Goal: Task Accomplishment & Management: Use online tool/utility

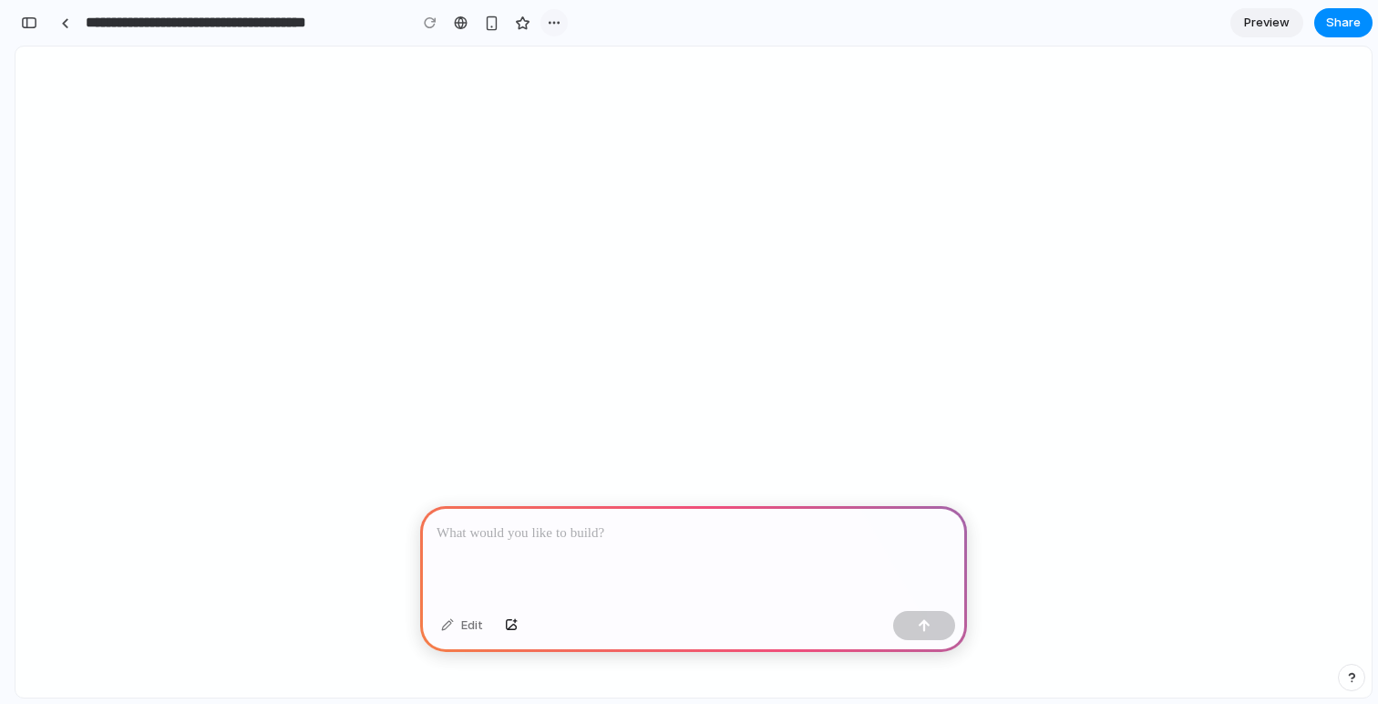
click at [551, 20] on div "button" at bounding box center [554, 22] width 15 height 15
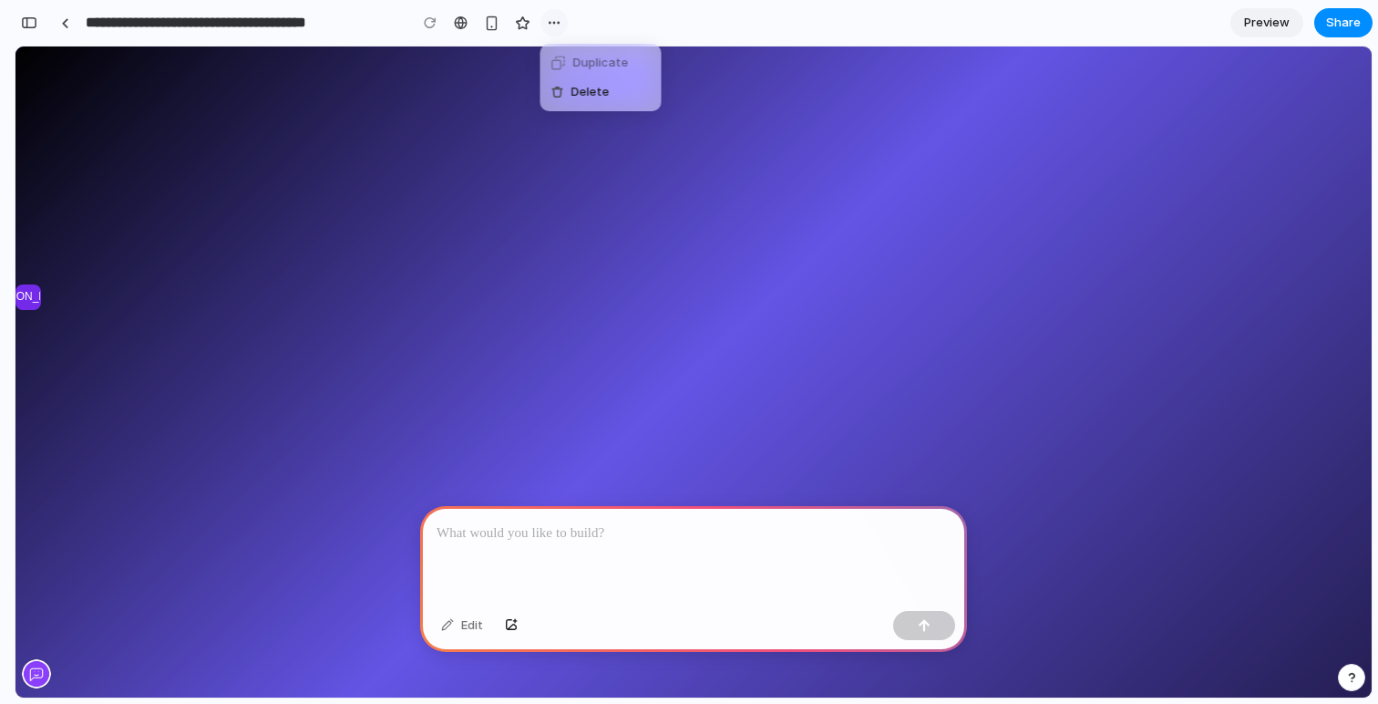
click at [551, 20] on div "Duplicate Delete" at bounding box center [689, 352] width 1378 height 704
click at [1361, 19] on button "Share" at bounding box center [1343, 22] width 58 height 29
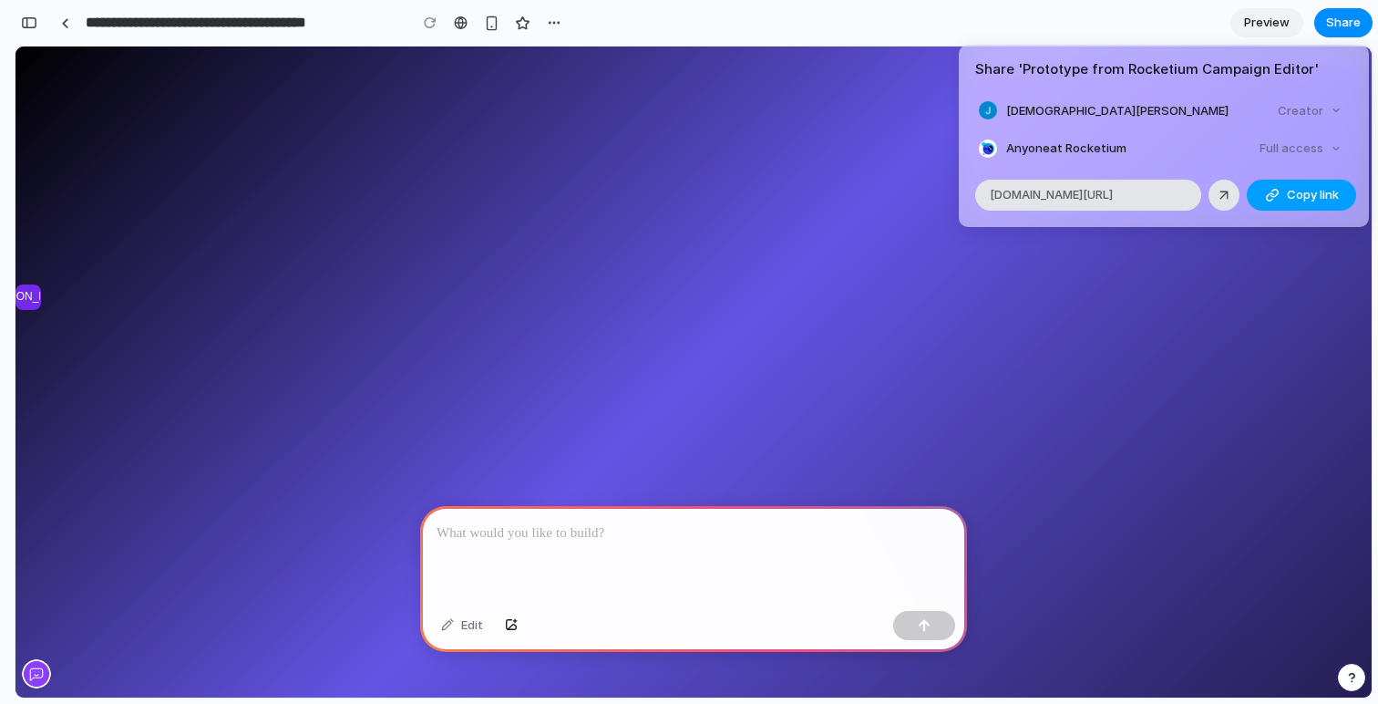
click at [1310, 198] on span "Copy link" at bounding box center [1313, 195] width 52 height 18
click at [1189, 192] on div "alloy.app/rocketium/p/b496d566-baa5-4dfb-bc40-41655739356c" at bounding box center [1088, 195] width 226 height 31
click at [1127, 505] on div "Share ' Prototype from Rocketium Campaign Editor ' Jahnavee Ramalingam Creator …" at bounding box center [689, 352] width 1378 height 704
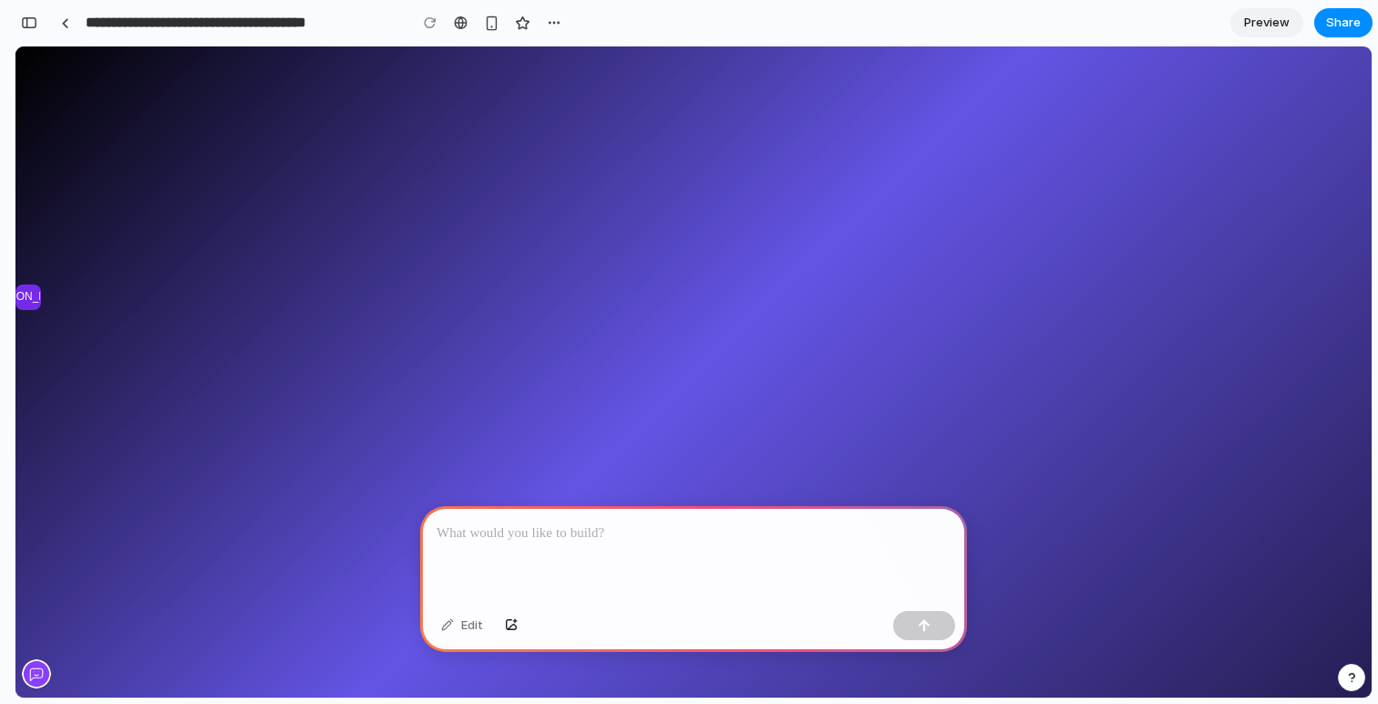
click at [688, 558] on div at bounding box center [693, 555] width 547 height 98
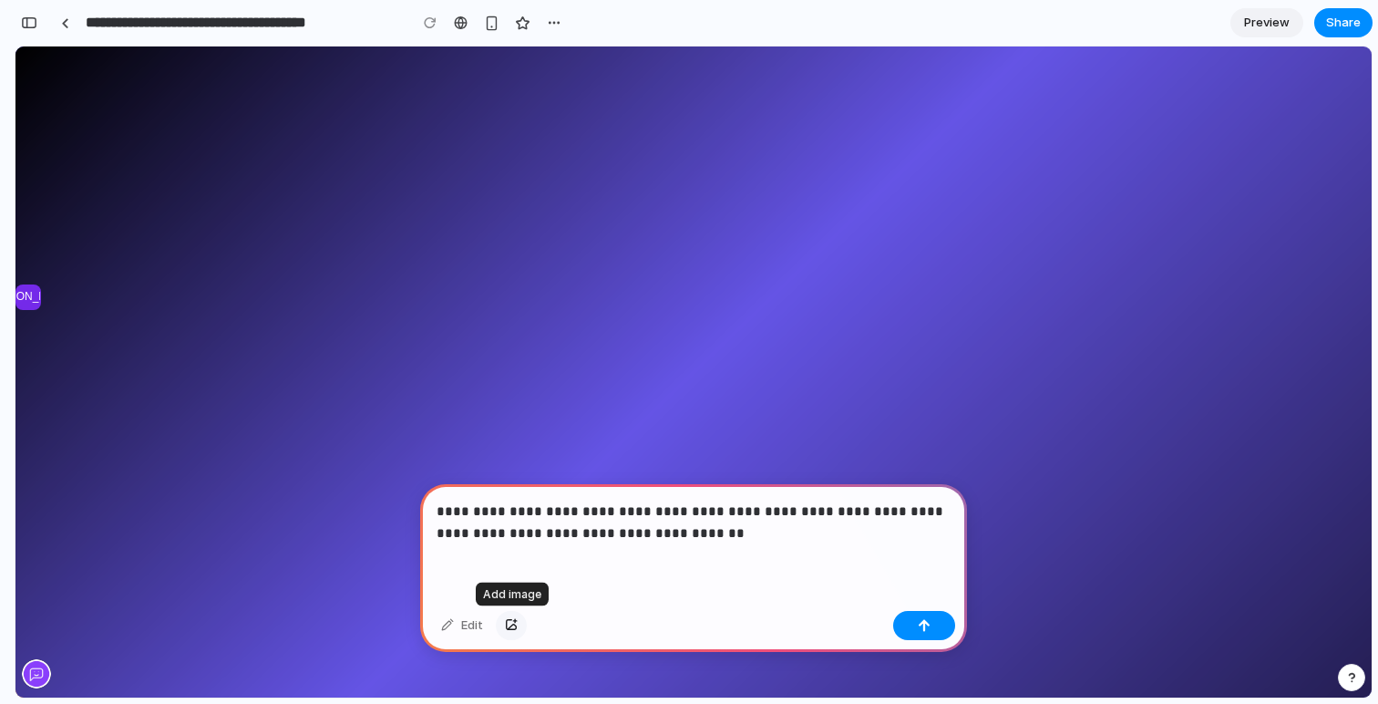
click at [513, 623] on div "button" at bounding box center [511, 625] width 13 height 11
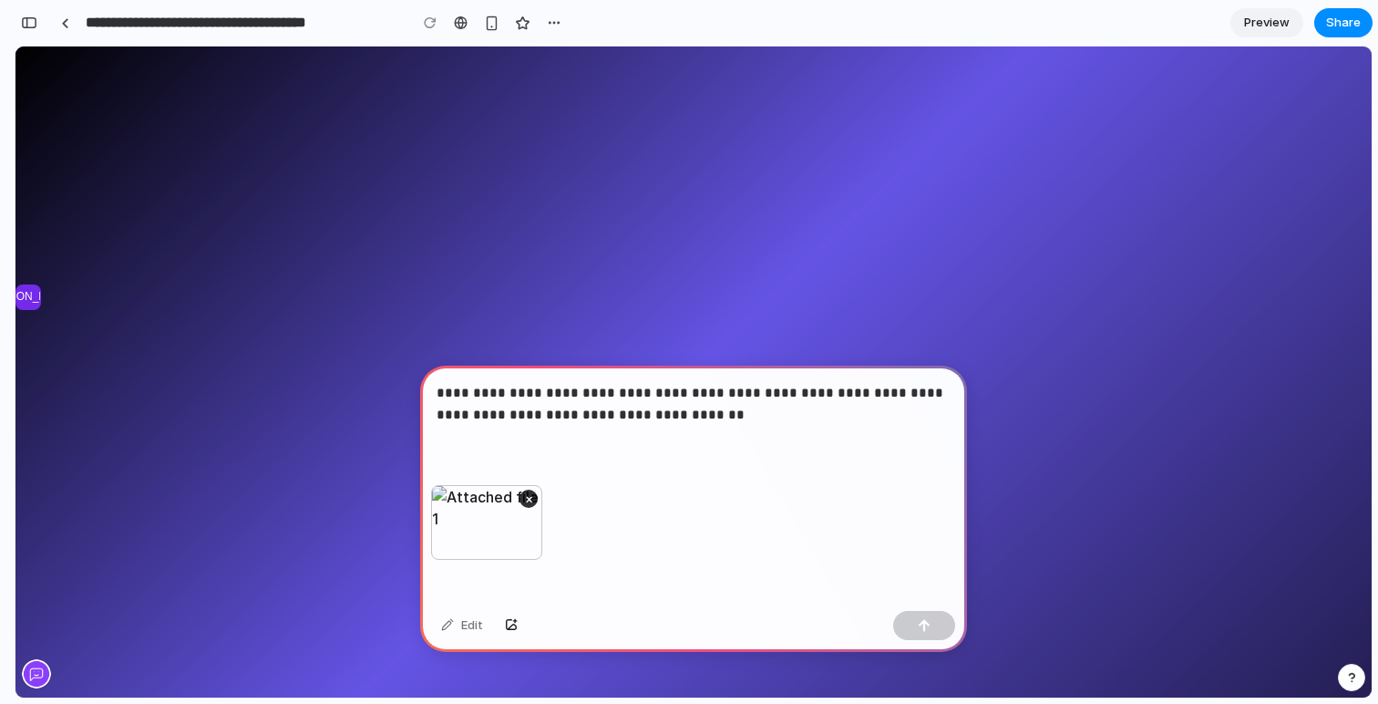
click at [705, 409] on p "**********" at bounding box center [694, 404] width 514 height 44
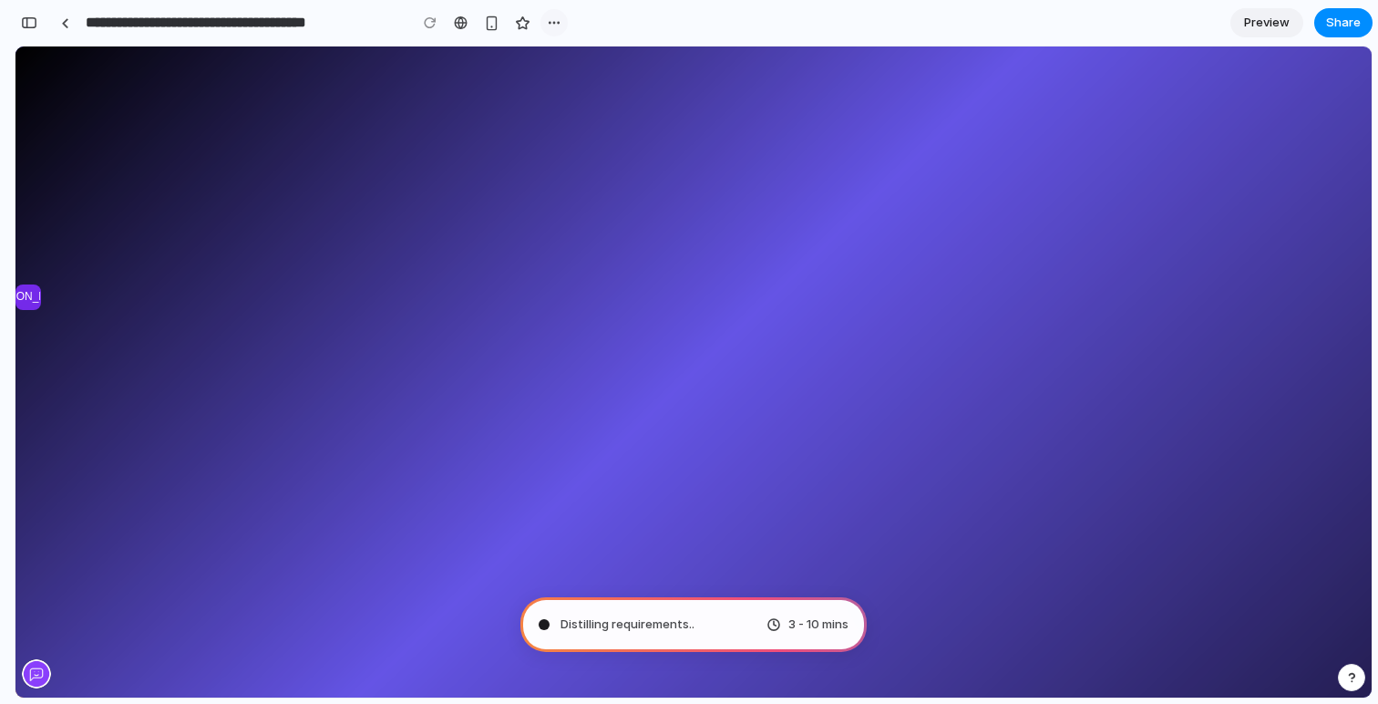
click at [551, 22] on div "button" at bounding box center [554, 22] width 15 height 15
click at [551, 22] on div "Duplicate Delete" at bounding box center [689, 352] width 1378 height 704
type input "**********"
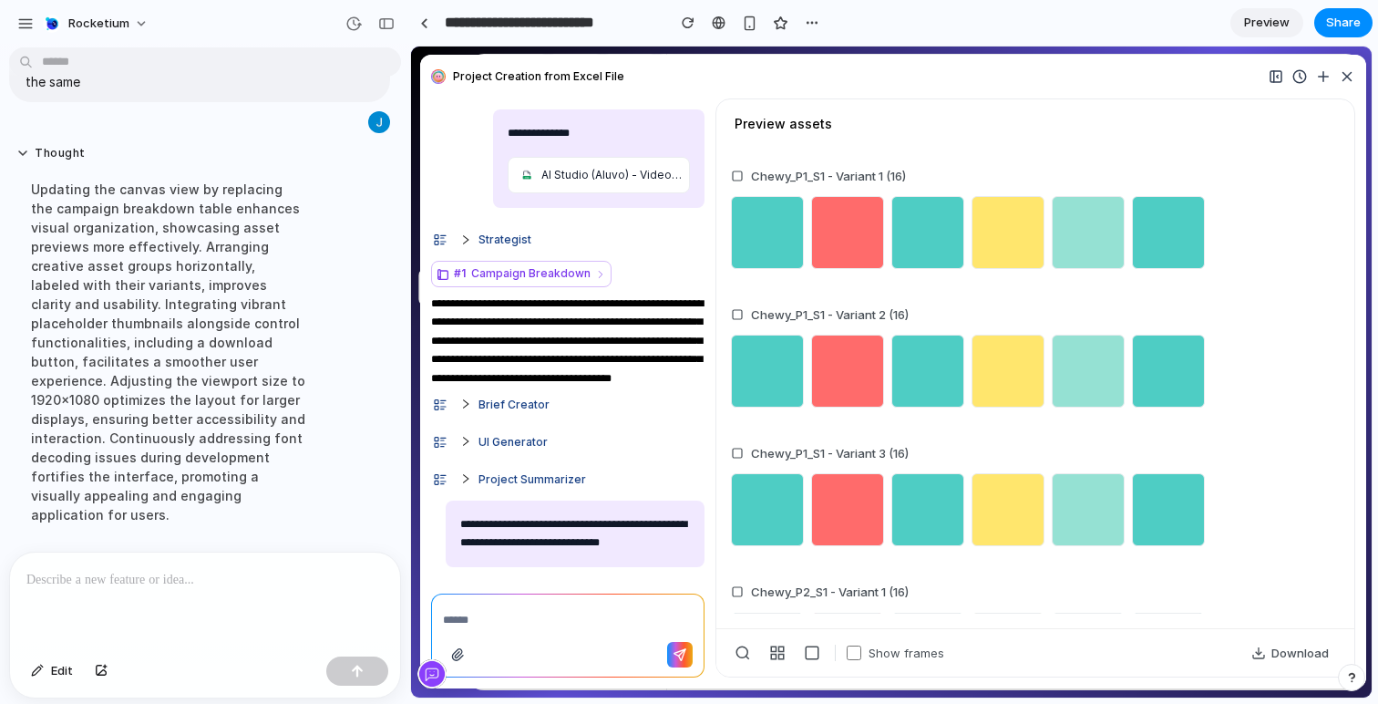
scroll to position [481, 0]
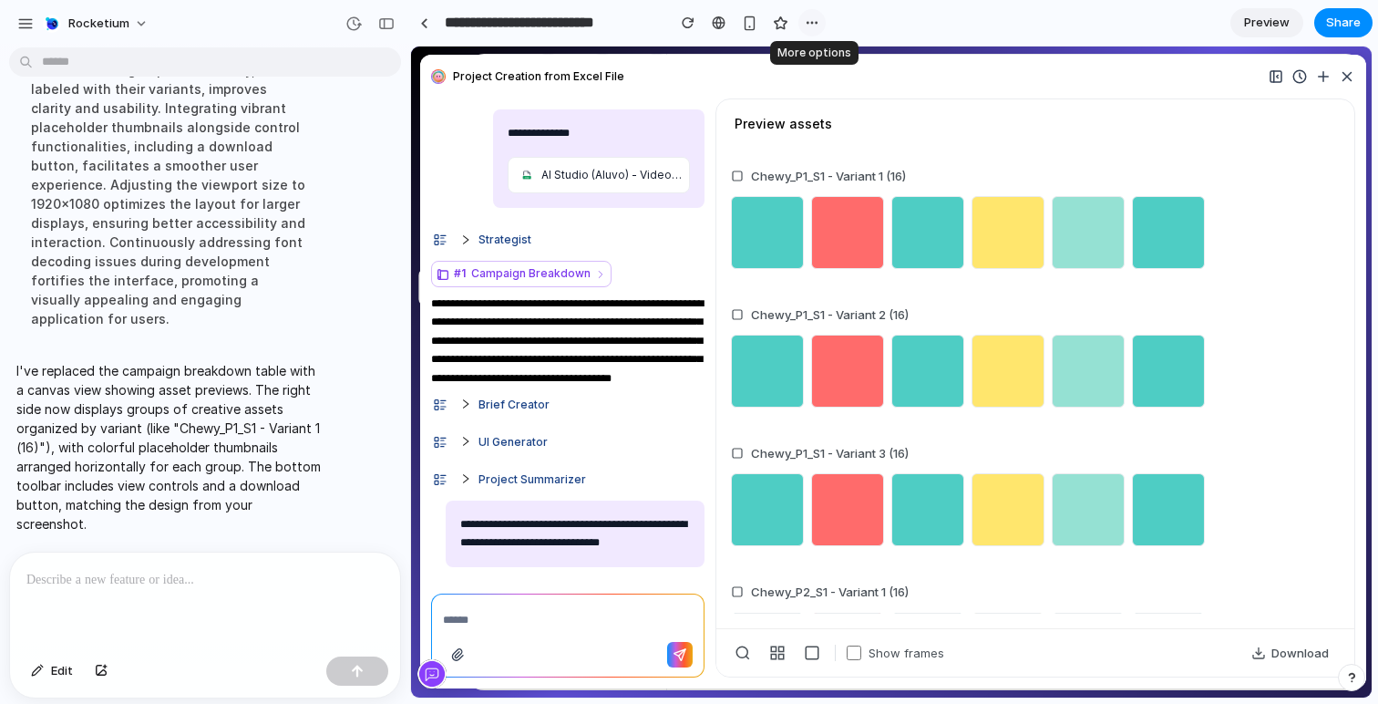
click at [813, 20] on div "button" at bounding box center [812, 22] width 15 height 15
click at [813, 20] on div "Duplicate Delete" at bounding box center [689, 352] width 1378 height 704
click at [1277, 28] on span "Preview" at bounding box center [1267, 23] width 46 height 18
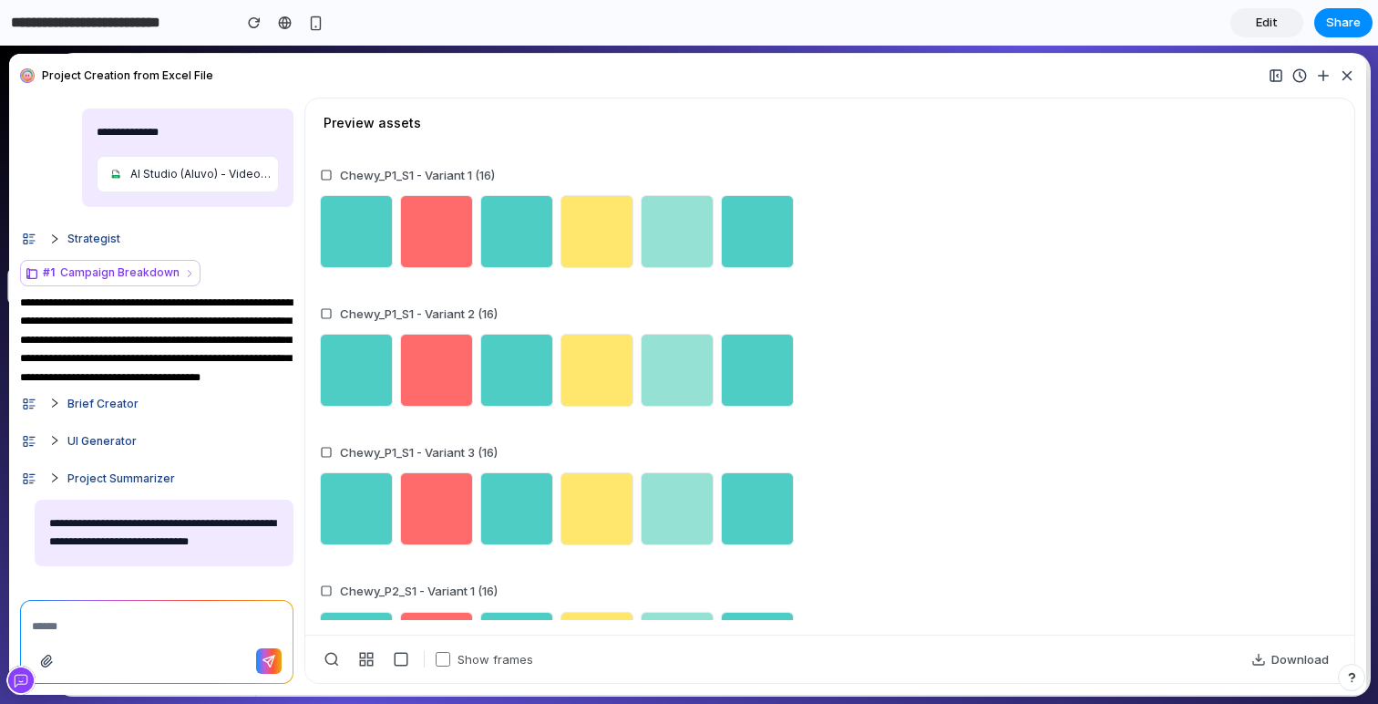
click at [1272, 29] on span "Edit" at bounding box center [1267, 23] width 22 height 18
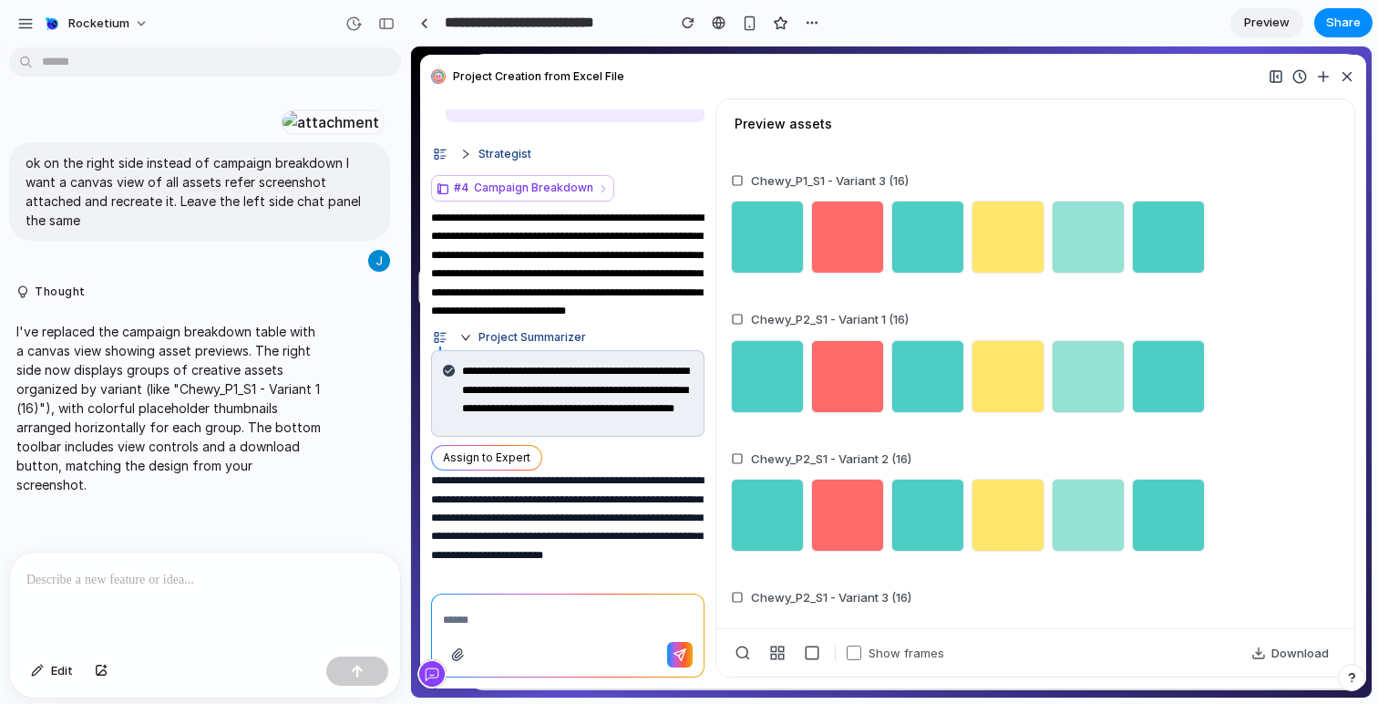
scroll to position [408, 0]
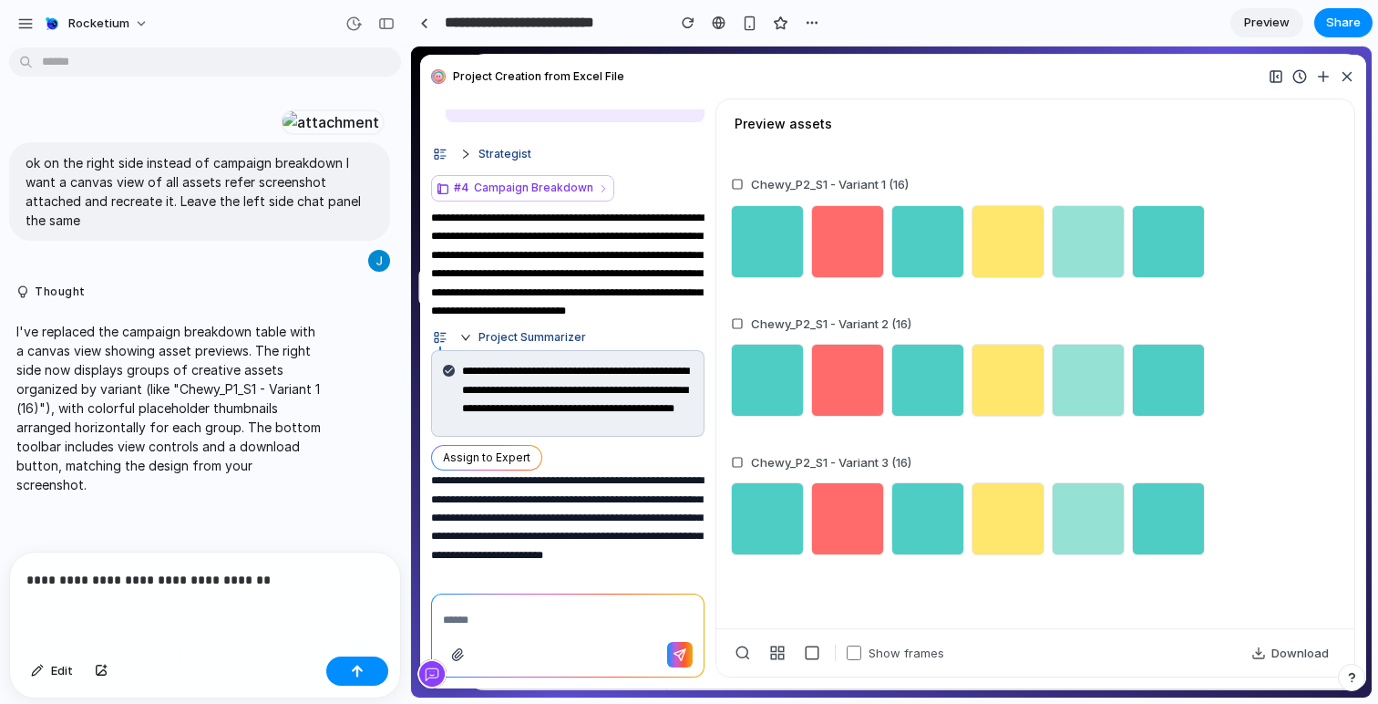
click at [733, 185] on icon at bounding box center [737, 184] width 9 height 9
click at [739, 185] on icon at bounding box center [737, 184] width 9 height 9
click at [273, 580] on p "**********" at bounding box center [204, 580] width 357 height 22
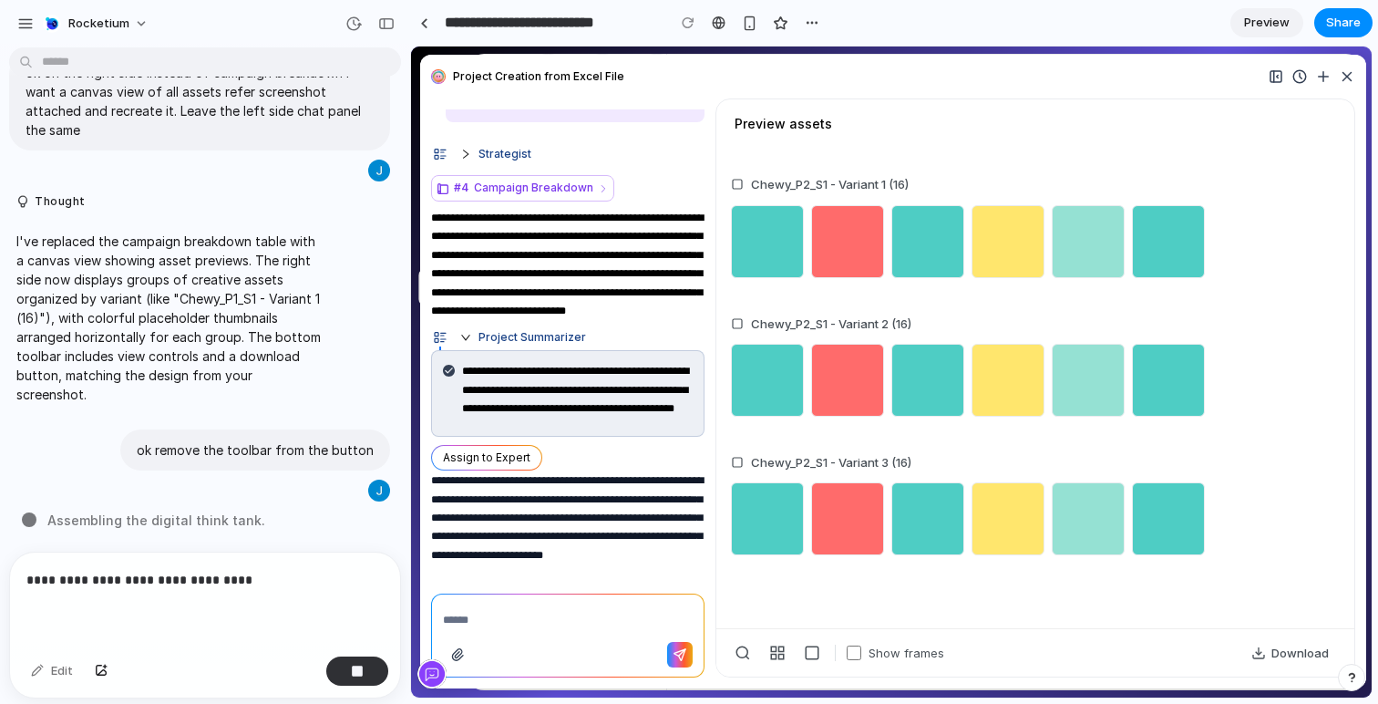
click at [273, 580] on p "**********" at bounding box center [204, 580] width 357 height 22
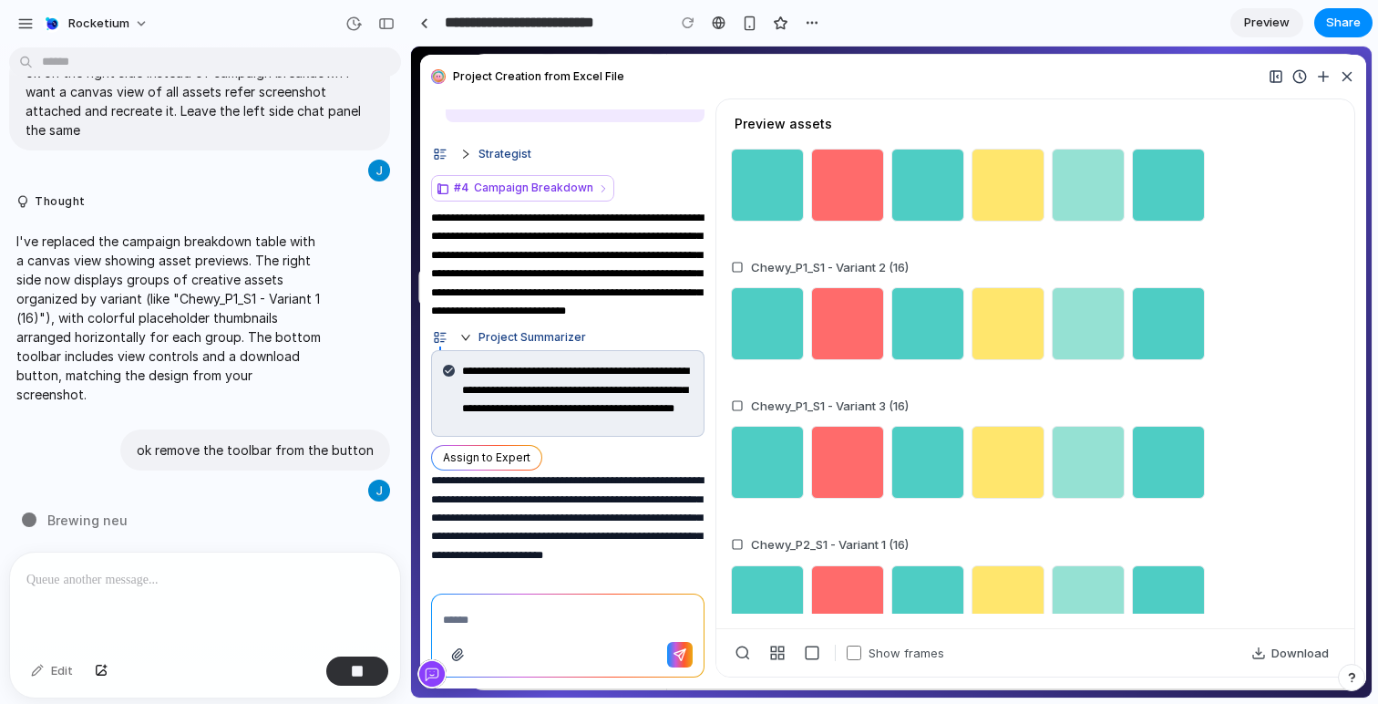
scroll to position [0, 0]
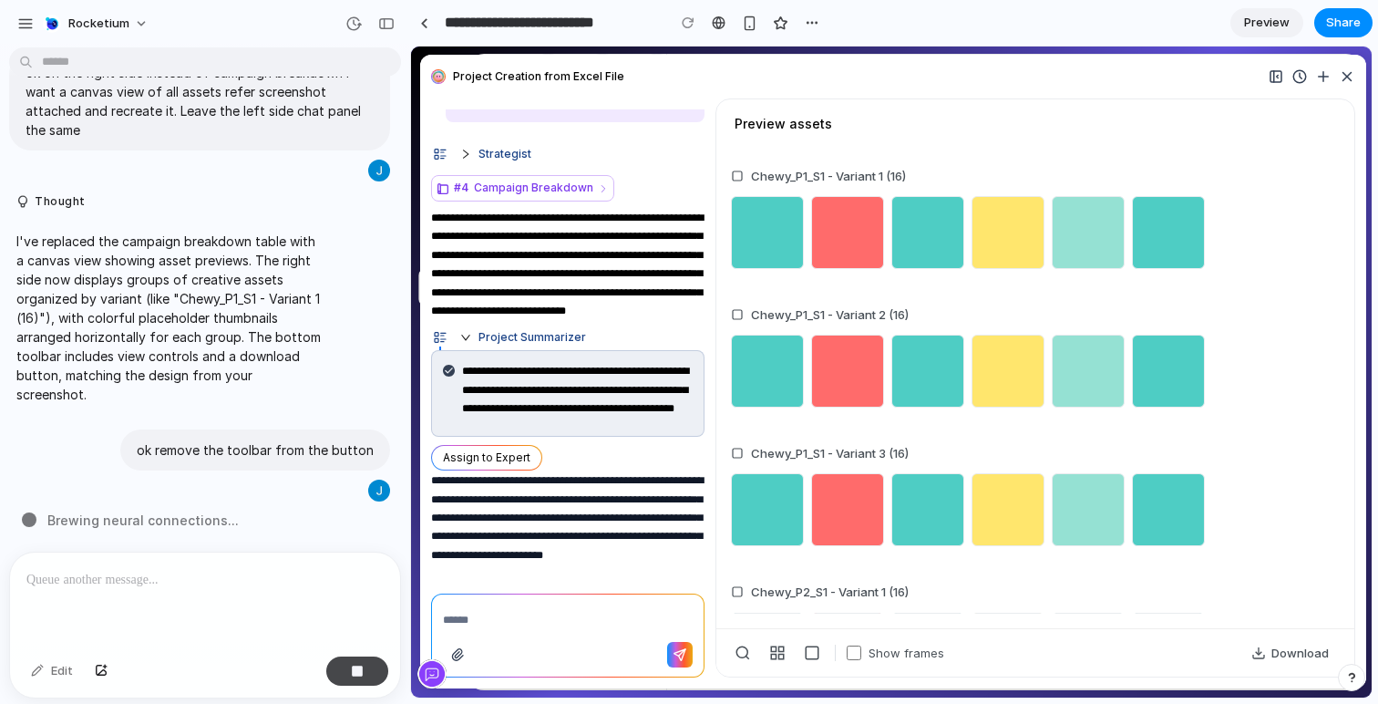
click at [366, 664] on button "button" at bounding box center [357, 670] width 62 height 29
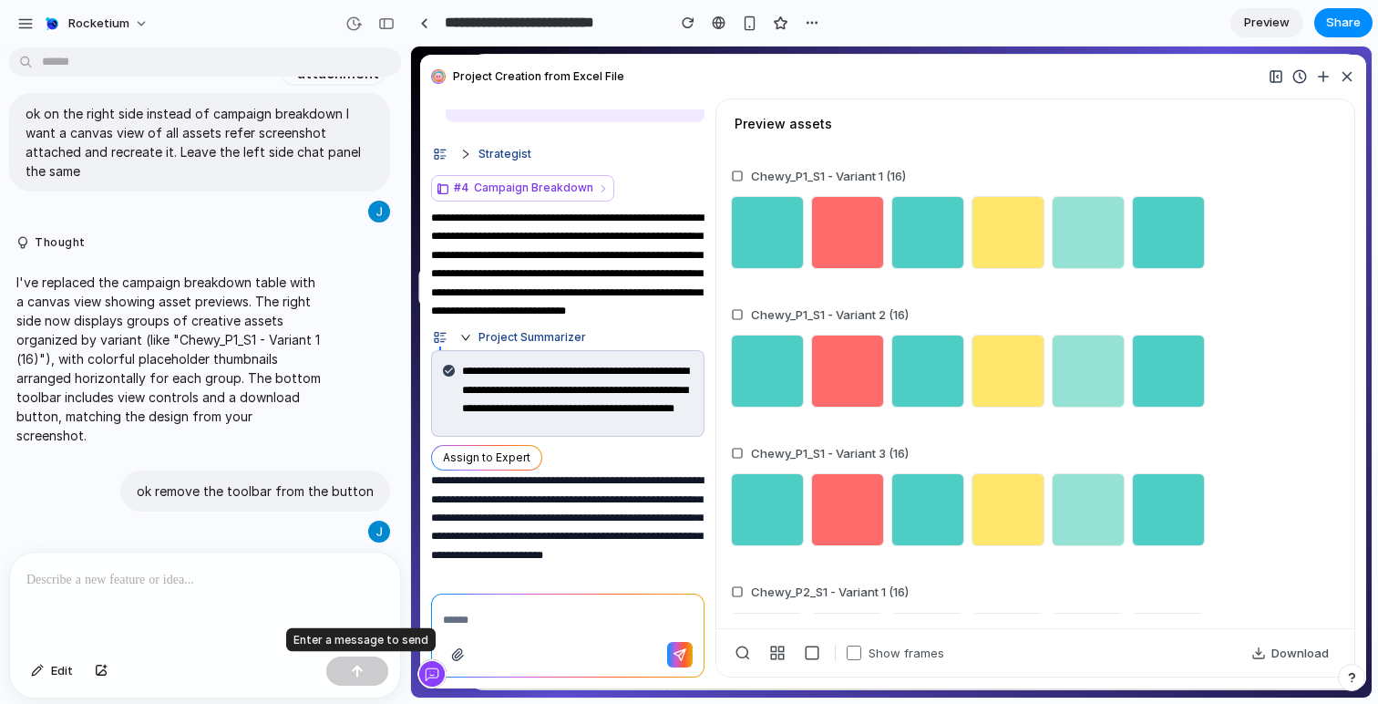
scroll to position [215, 0]
click at [272, 618] on div at bounding box center [205, 600] width 390 height 97
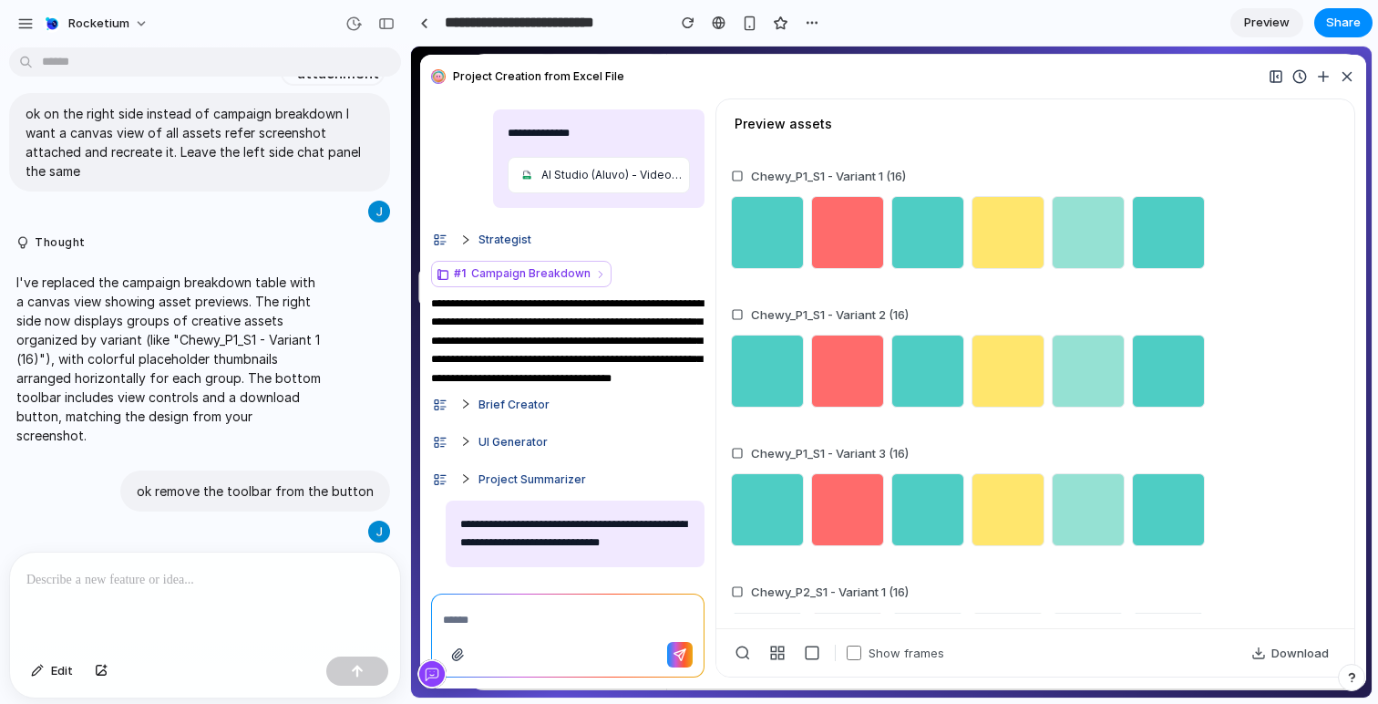
scroll to position [0, 0]
click at [50, 667] on button "Edit" at bounding box center [52, 670] width 60 height 29
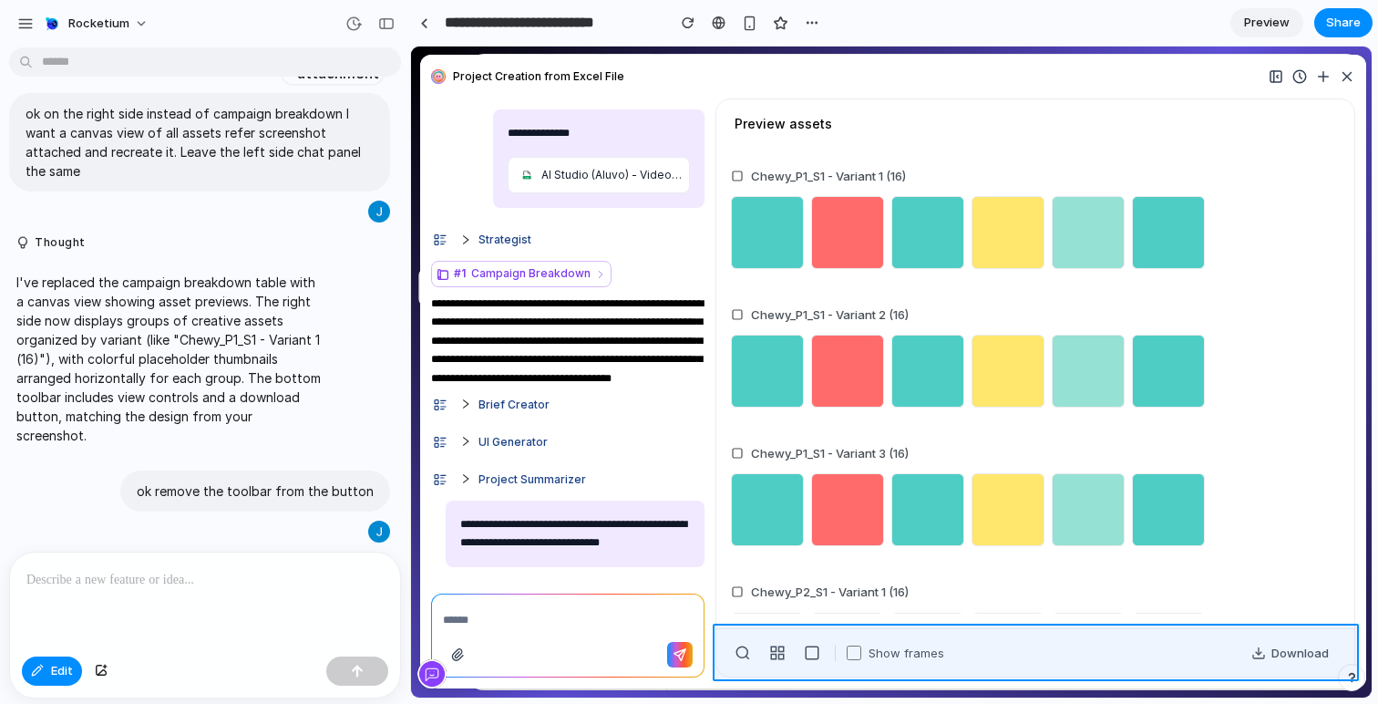
click at [757, 634] on div at bounding box center [892, 372] width 960 height 650
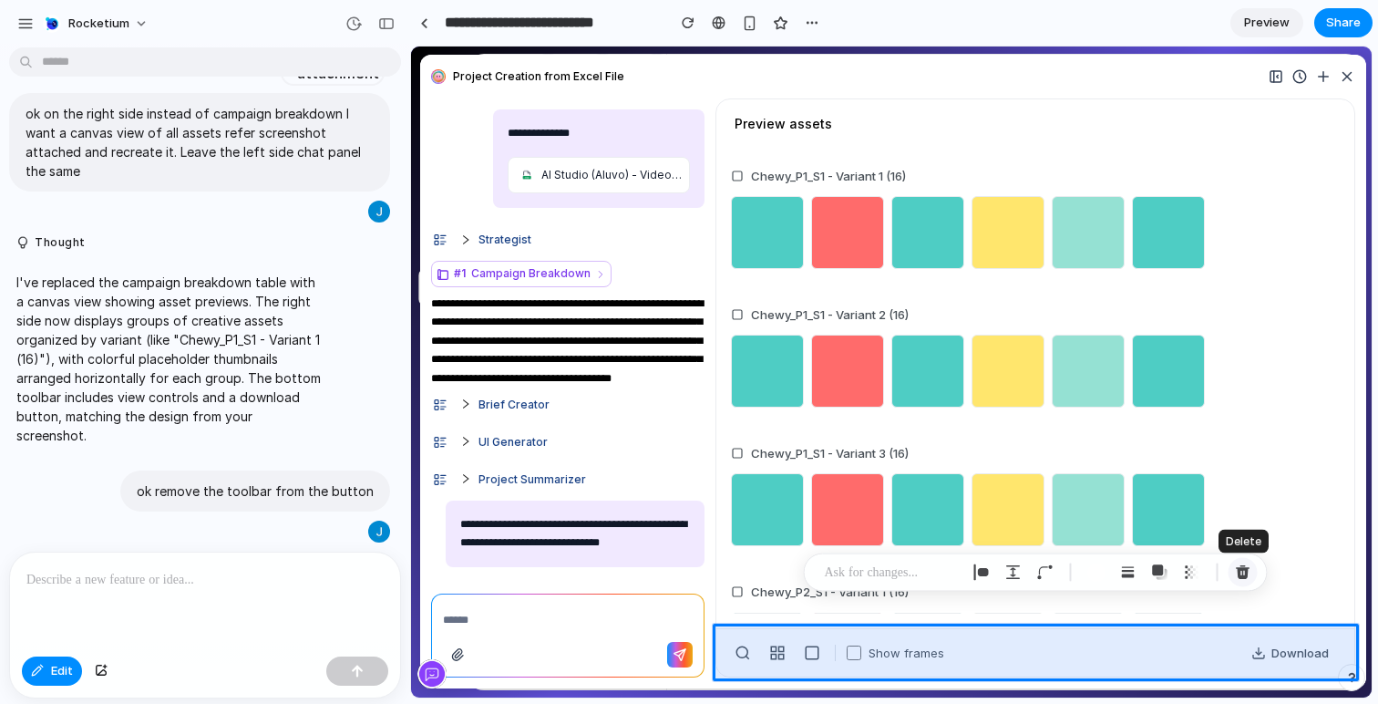
click at [1244, 576] on div "button" at bounding box center [1243, 572] width 16 height 16
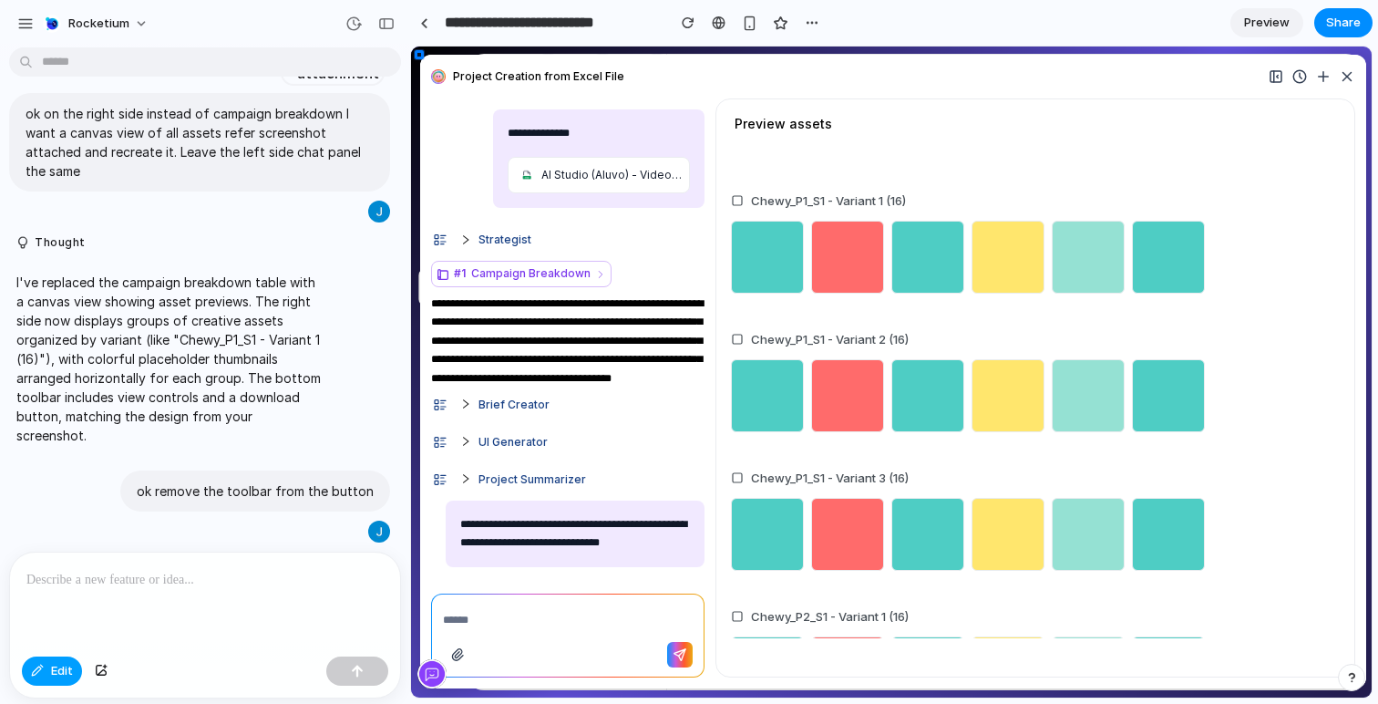
click at [51, 671] on span "Edit" at bounding box center [62, 671] width 22 height 18
click at [113, 596] on div at bounding box center [205, 600] width 390 height 97
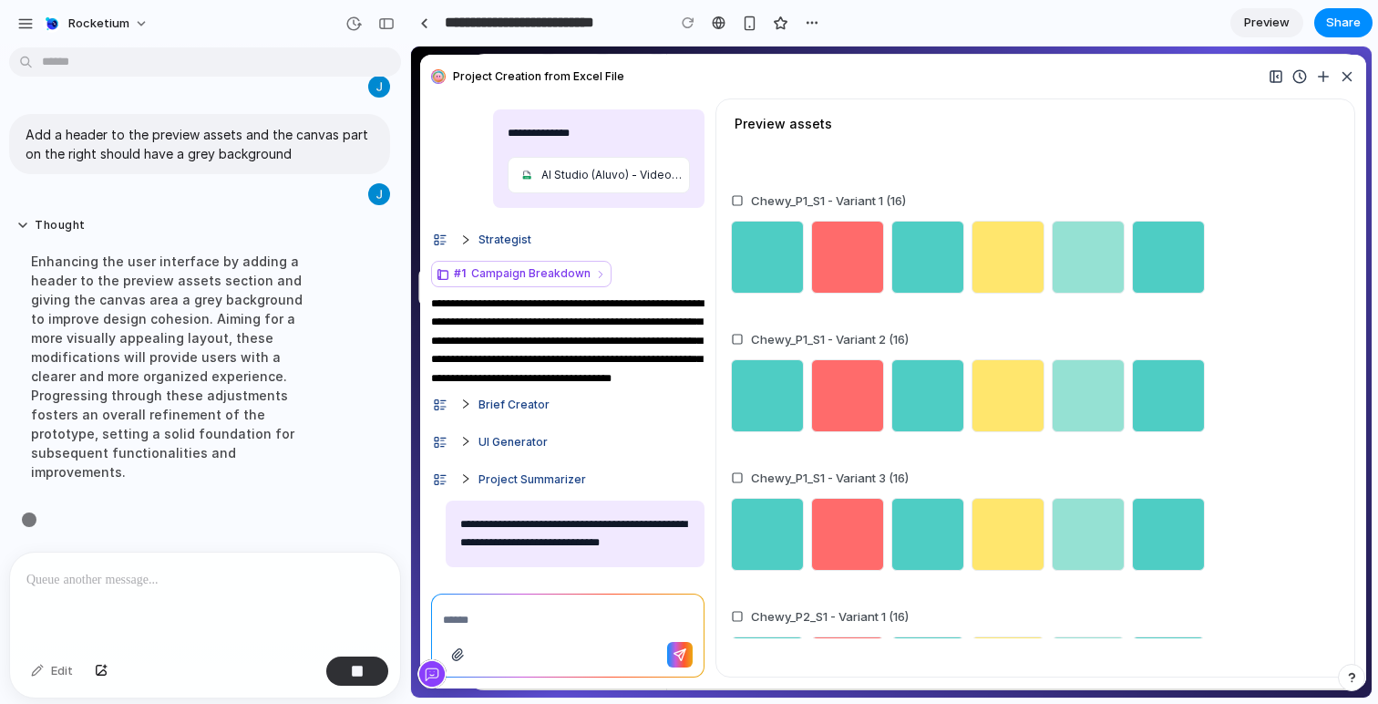
scroll to position [660, 0]
click at [1265, 15] on span "Preview" at bounding box center [1267, 23] width 46 height 18
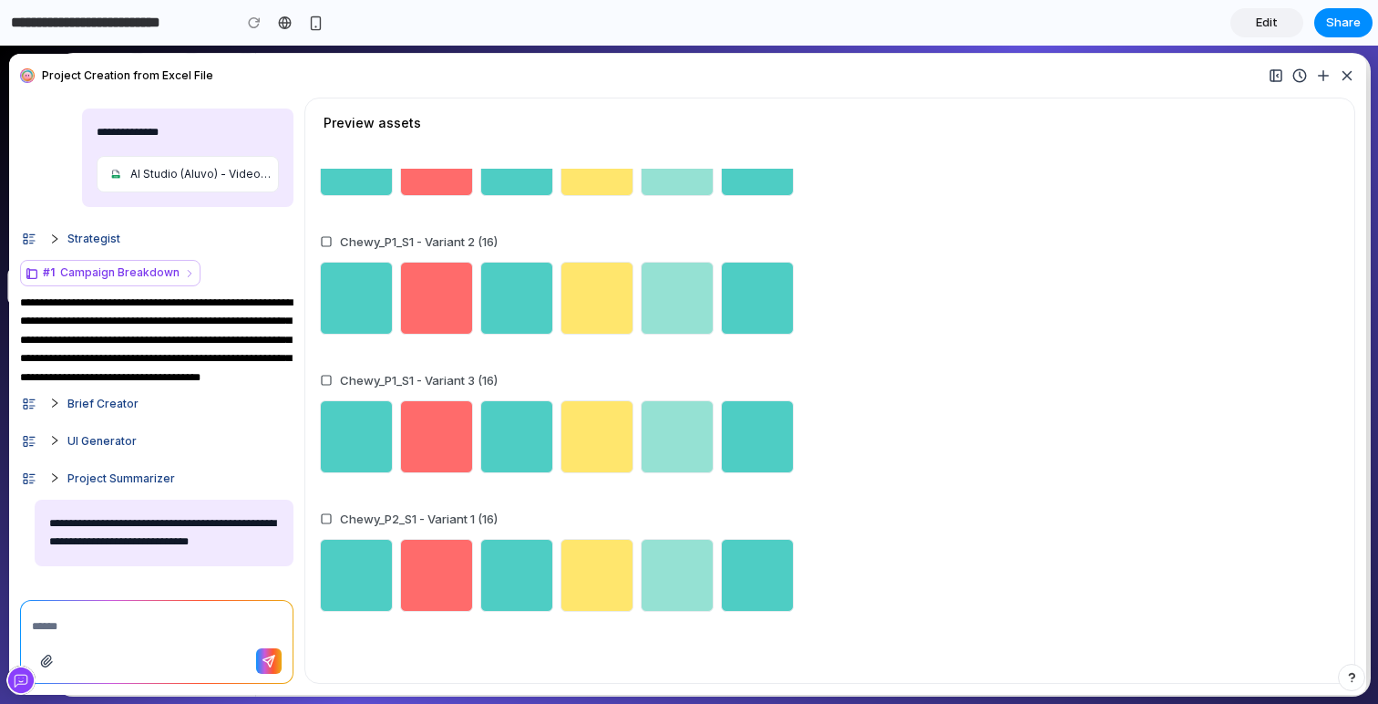
scroll to position [400, 0]
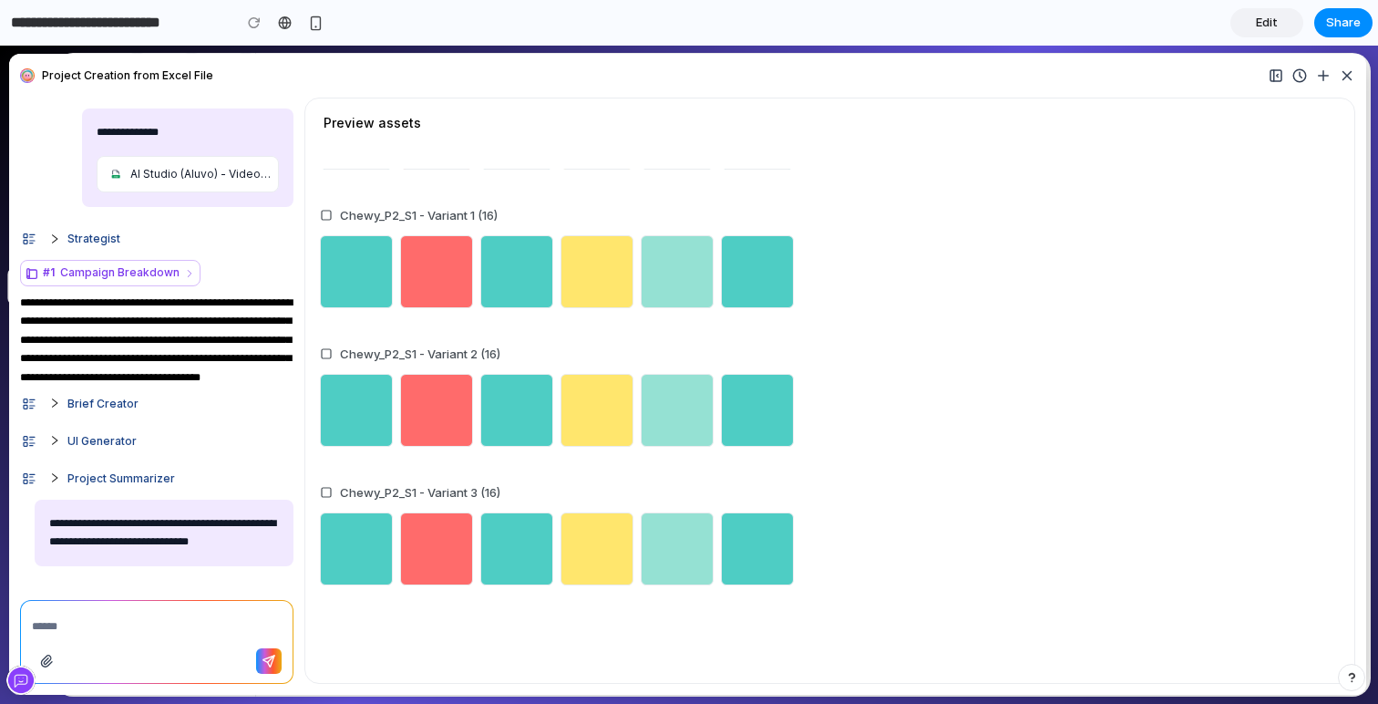
click at [1267, 28] on span "Edit" at bounding box center [1267, 23] width 22 height 18
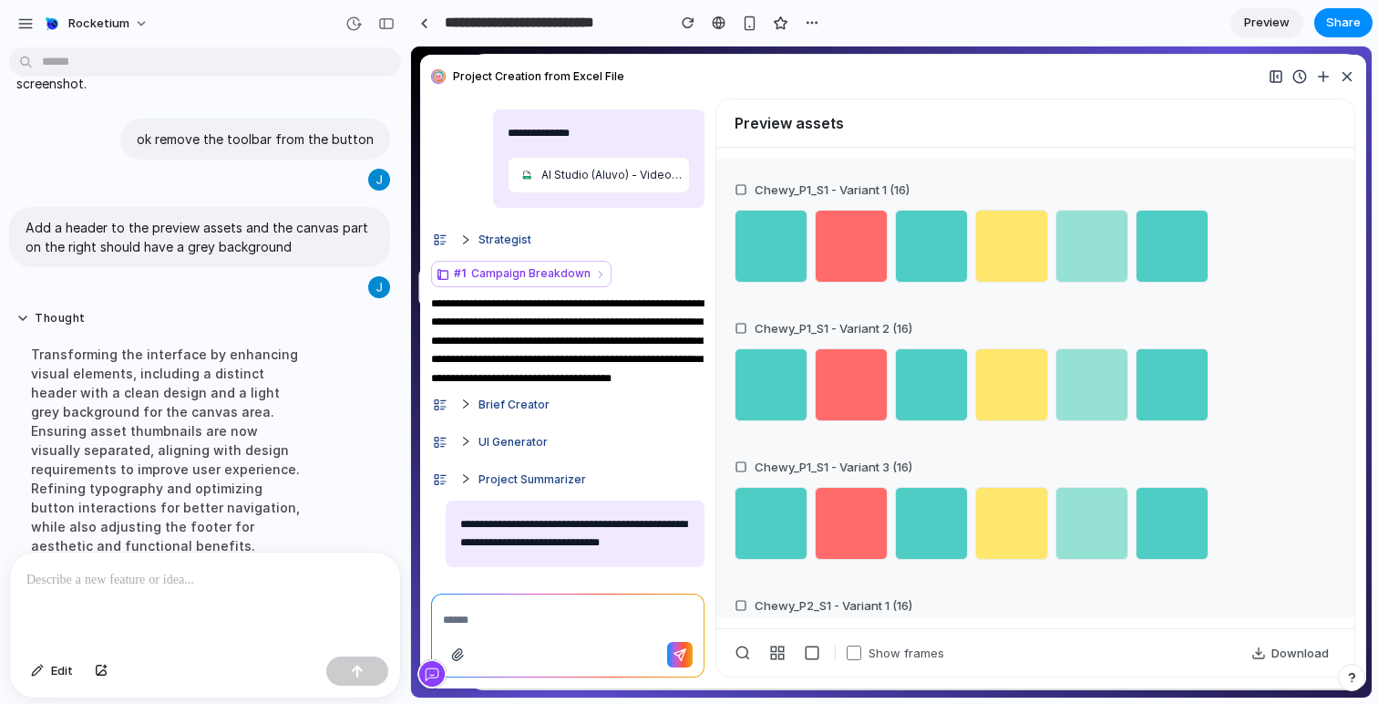
scroll to position [832, 0]
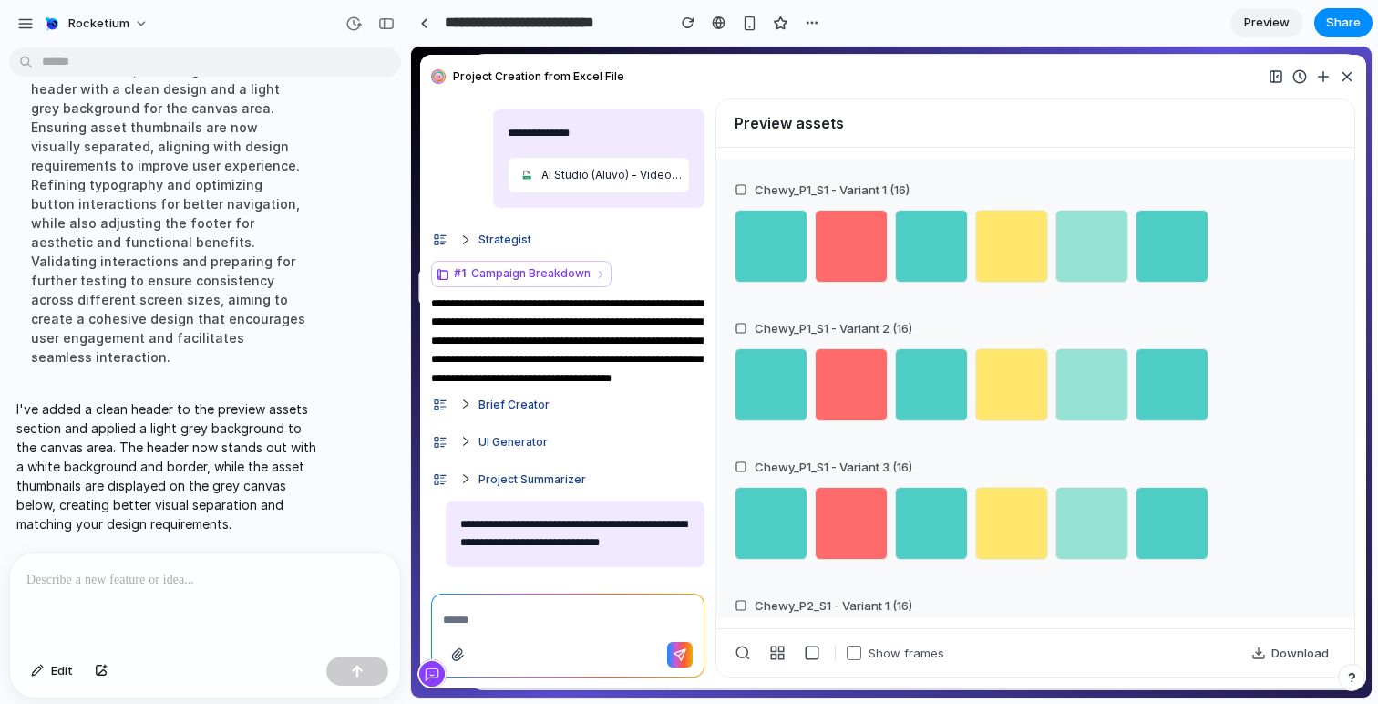
click at [838, 137] on div "Preview assets" at bounding box center [1035, 123] width 638 height 48
click at [207, 633] on div at bounding box center [205, 600] width 390 height 97
